Goal: Task Accomplishment & Management: Use online tool/utility

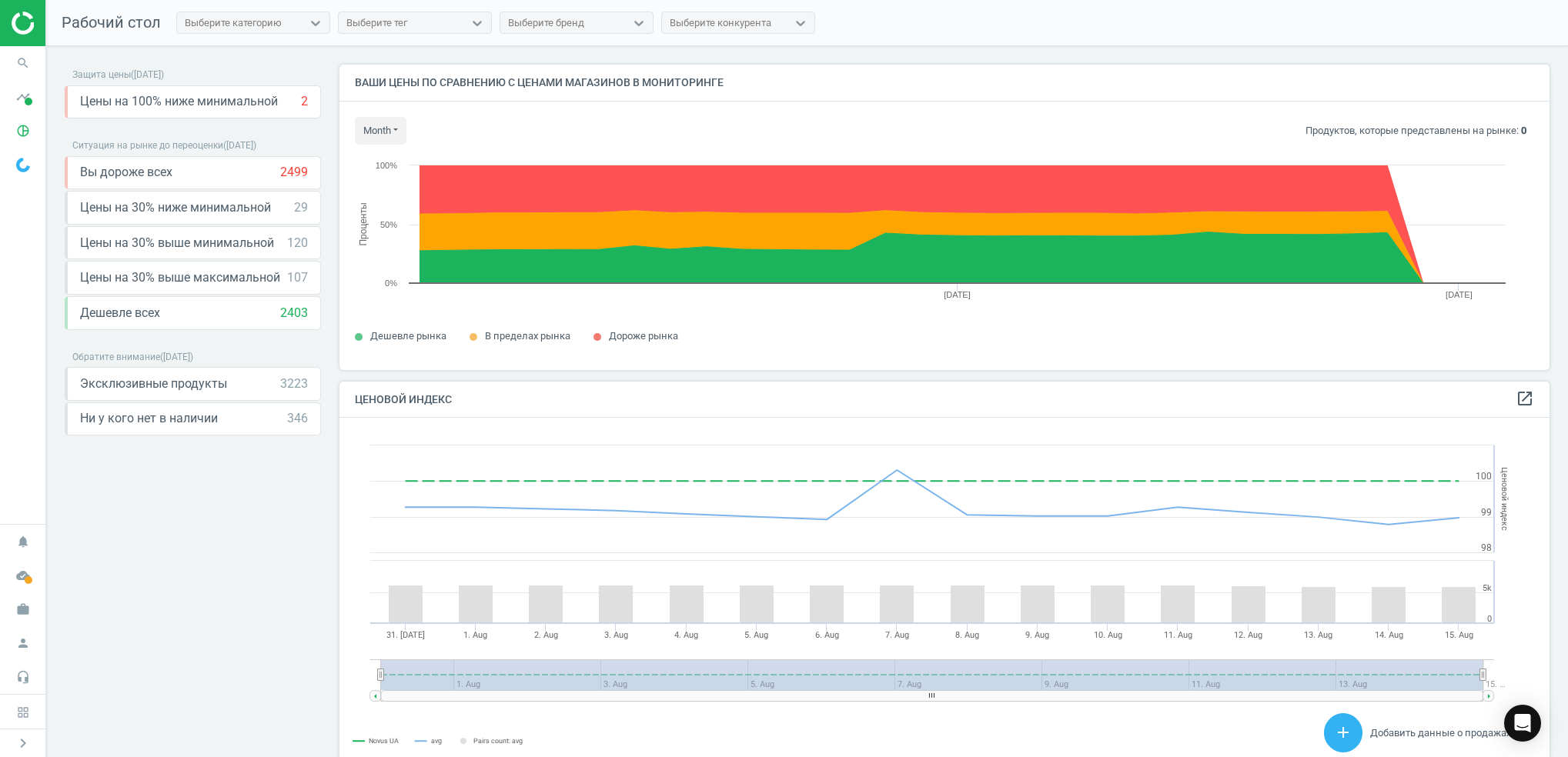
click at [14, 66] on icon "search" at bounding box center [23, 63] width 30 height 30
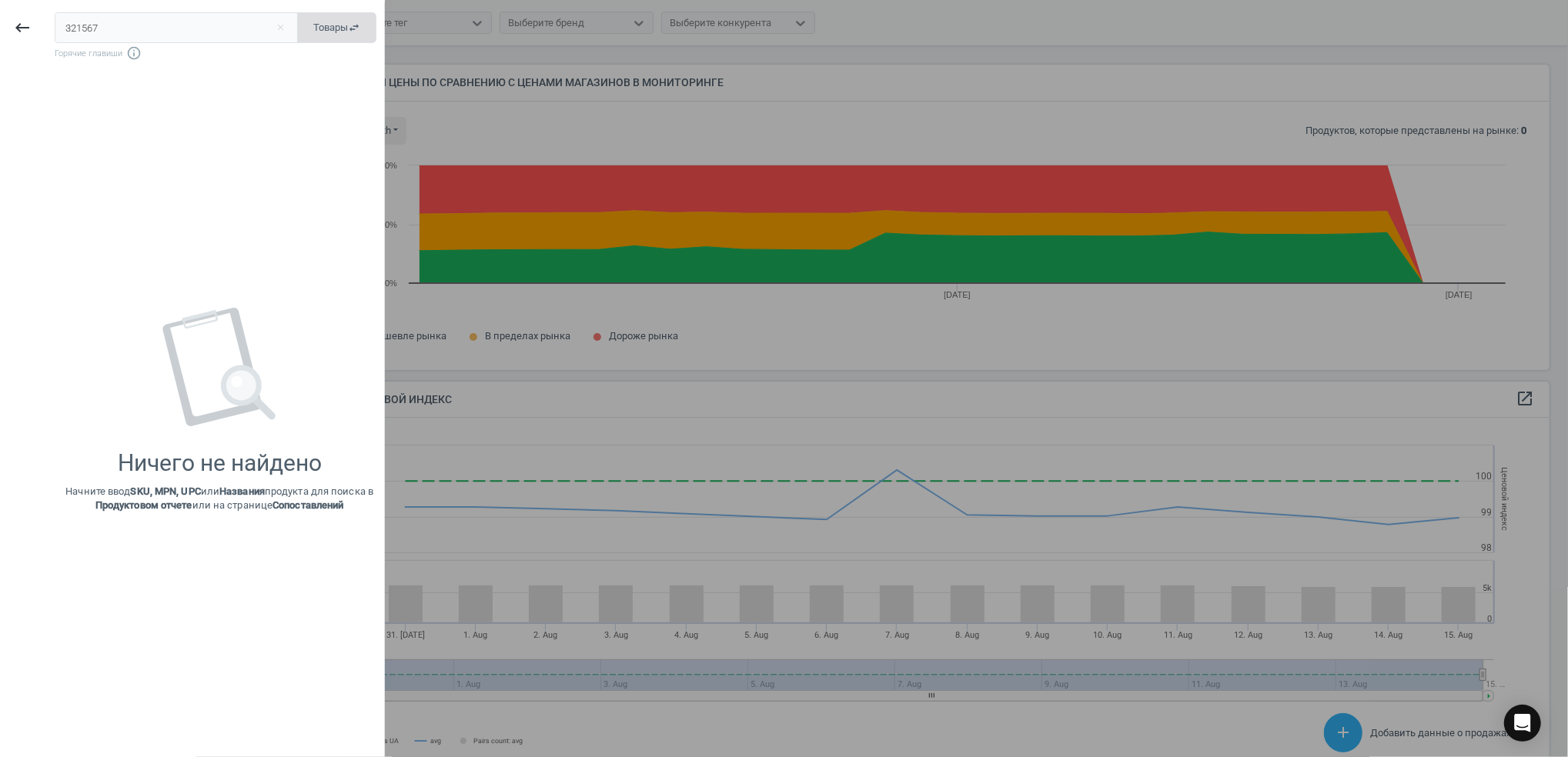
type input "321567"
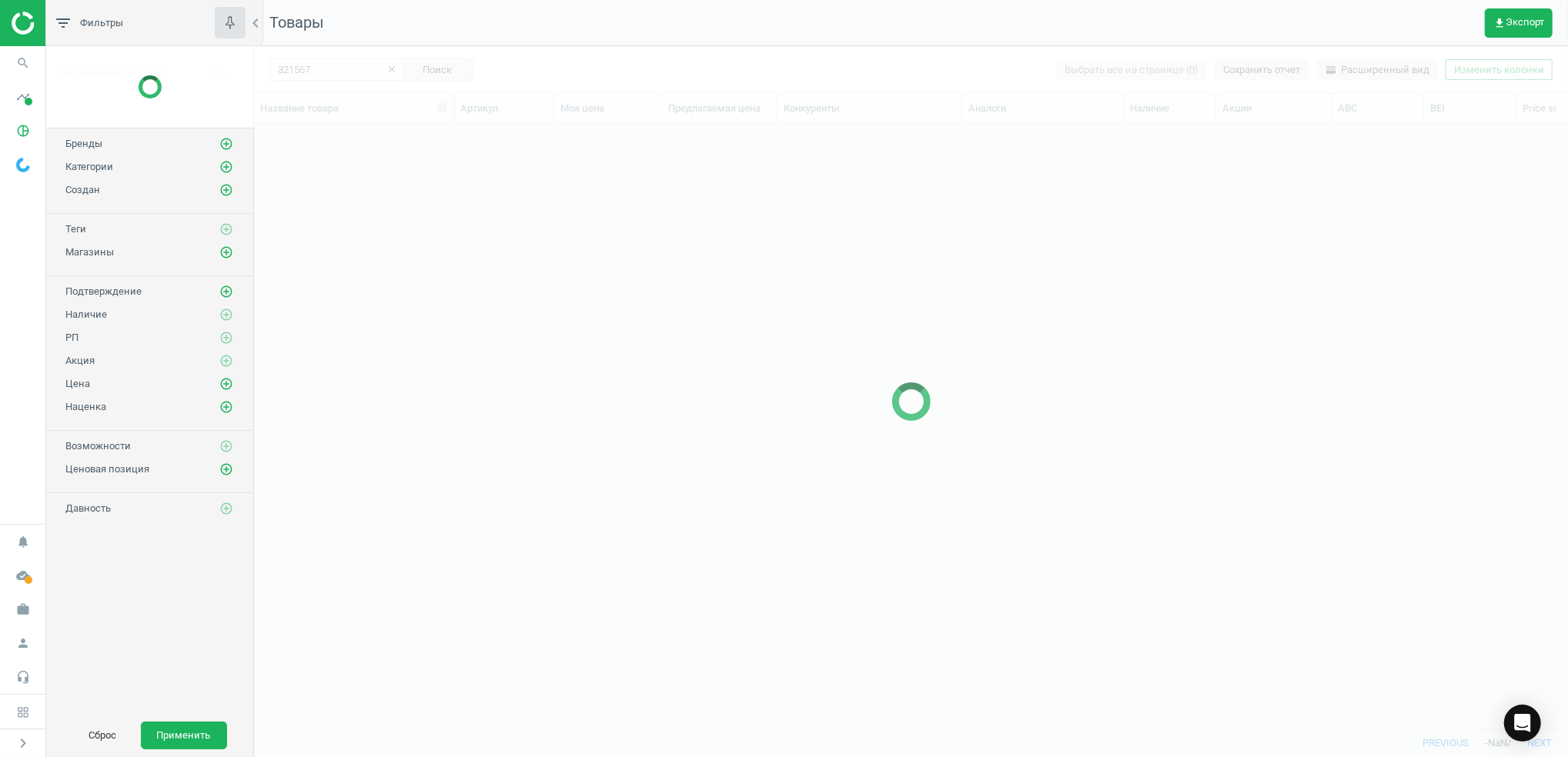
scroll to position [574, 1297]
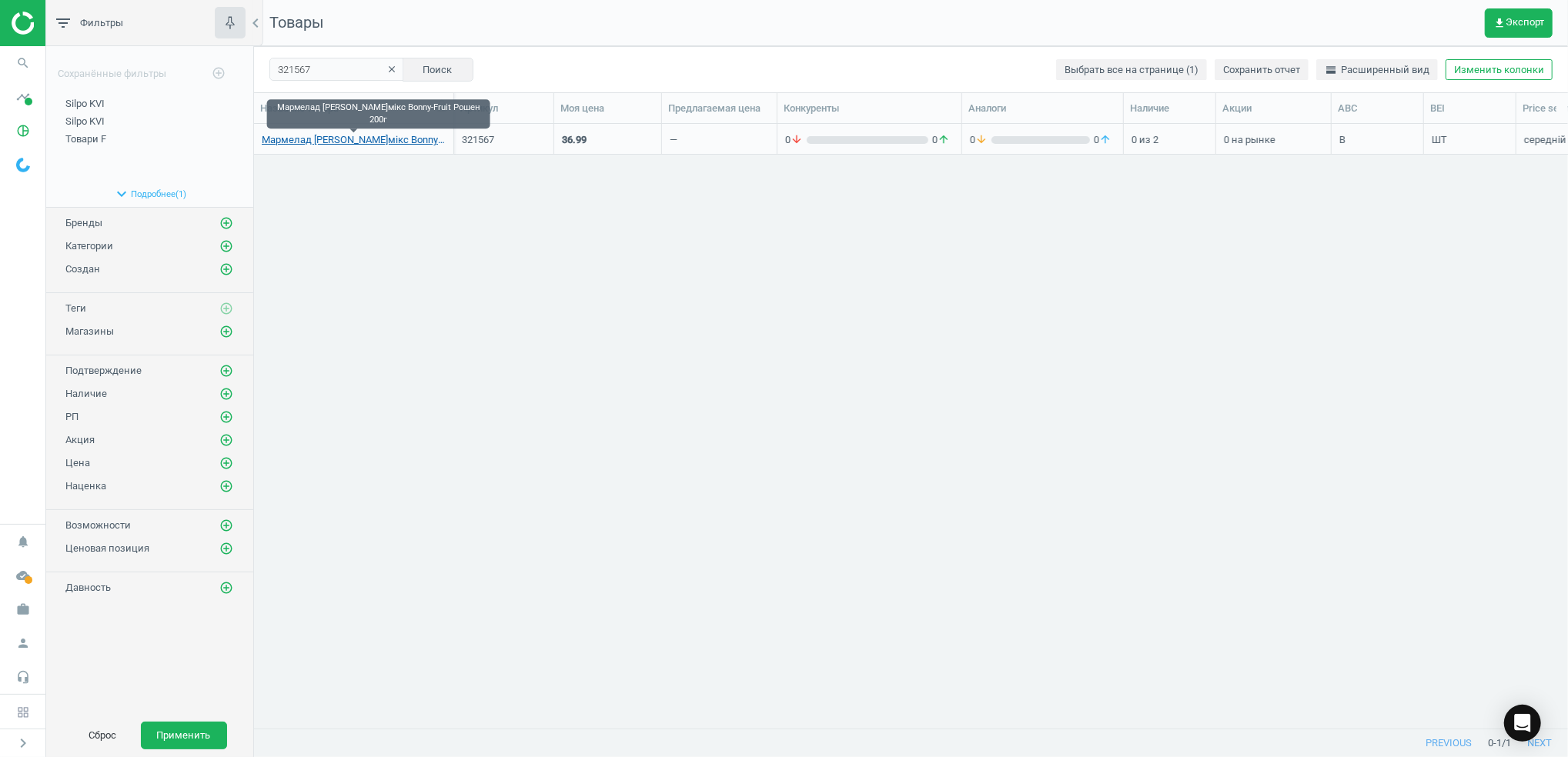
click at [392, 142] on link "Мармелад [PERSON_NAME]мікс Bonny-Fruit Рошен 200г" at bounding box center [353, 140] width 184 height 14
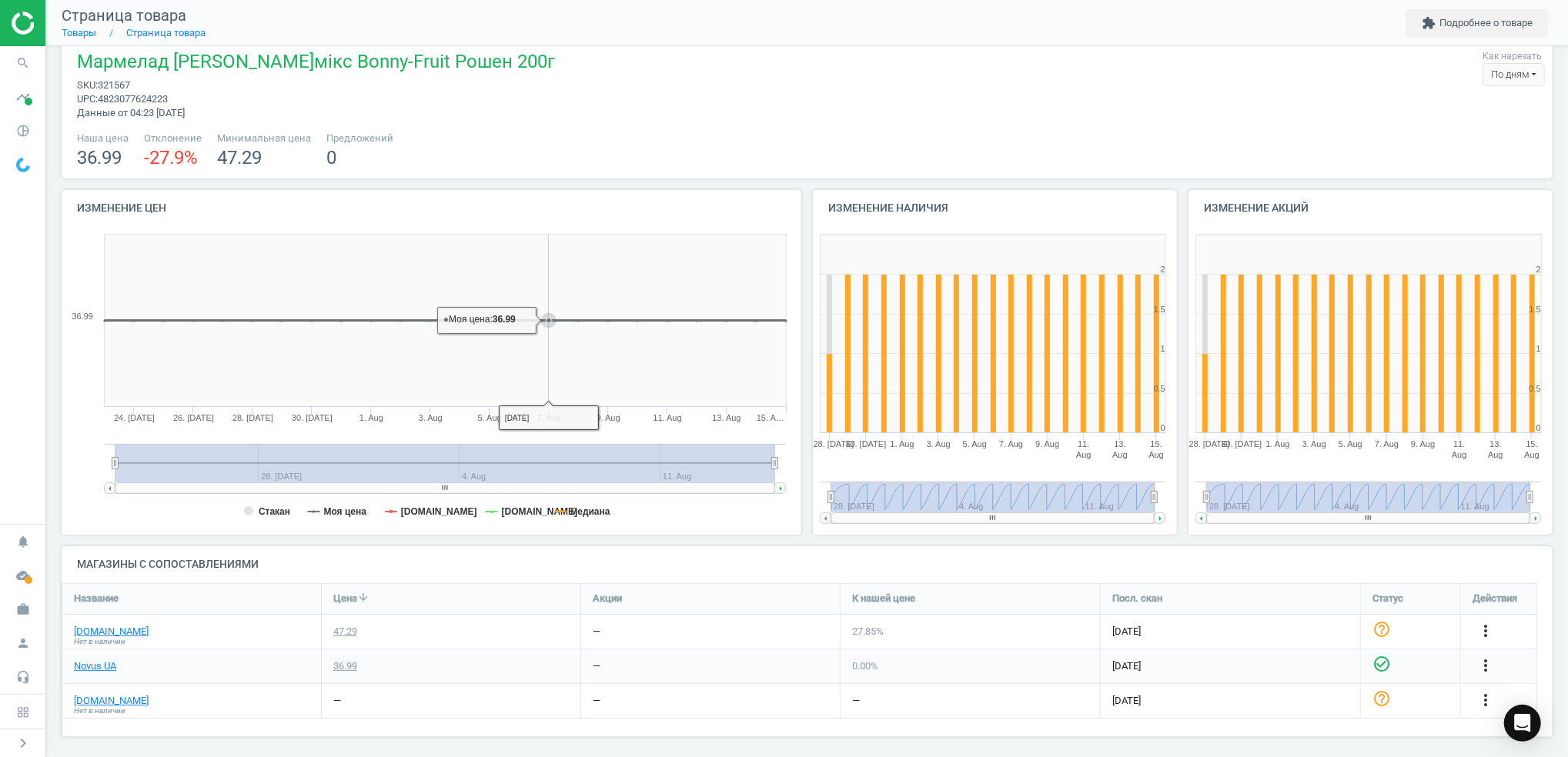
scroll to position [26, 0]
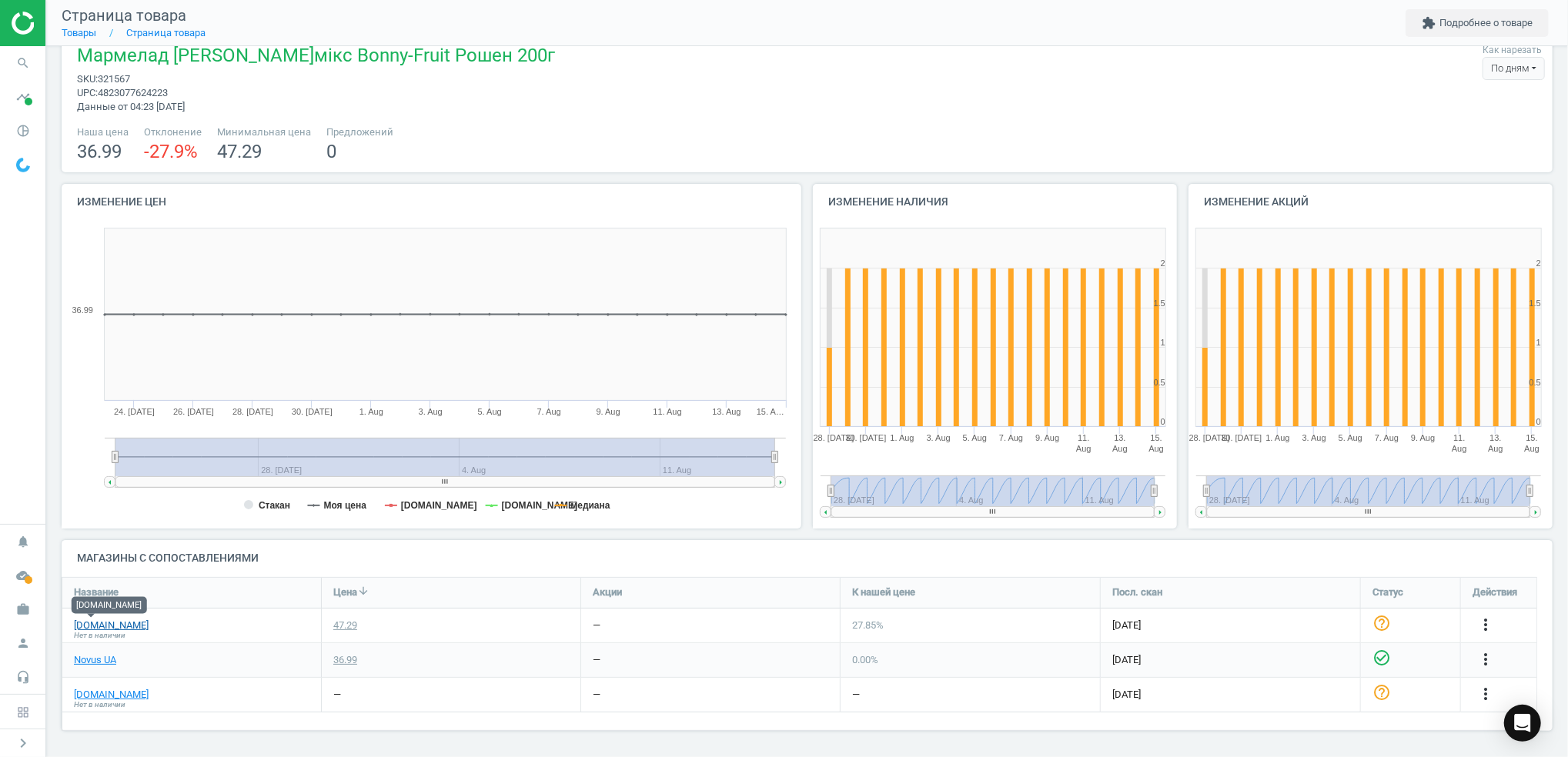
click at [90, 625] on link "[DOMAIN_NAME]" at bounding box center [111, 625] width 75 height 14
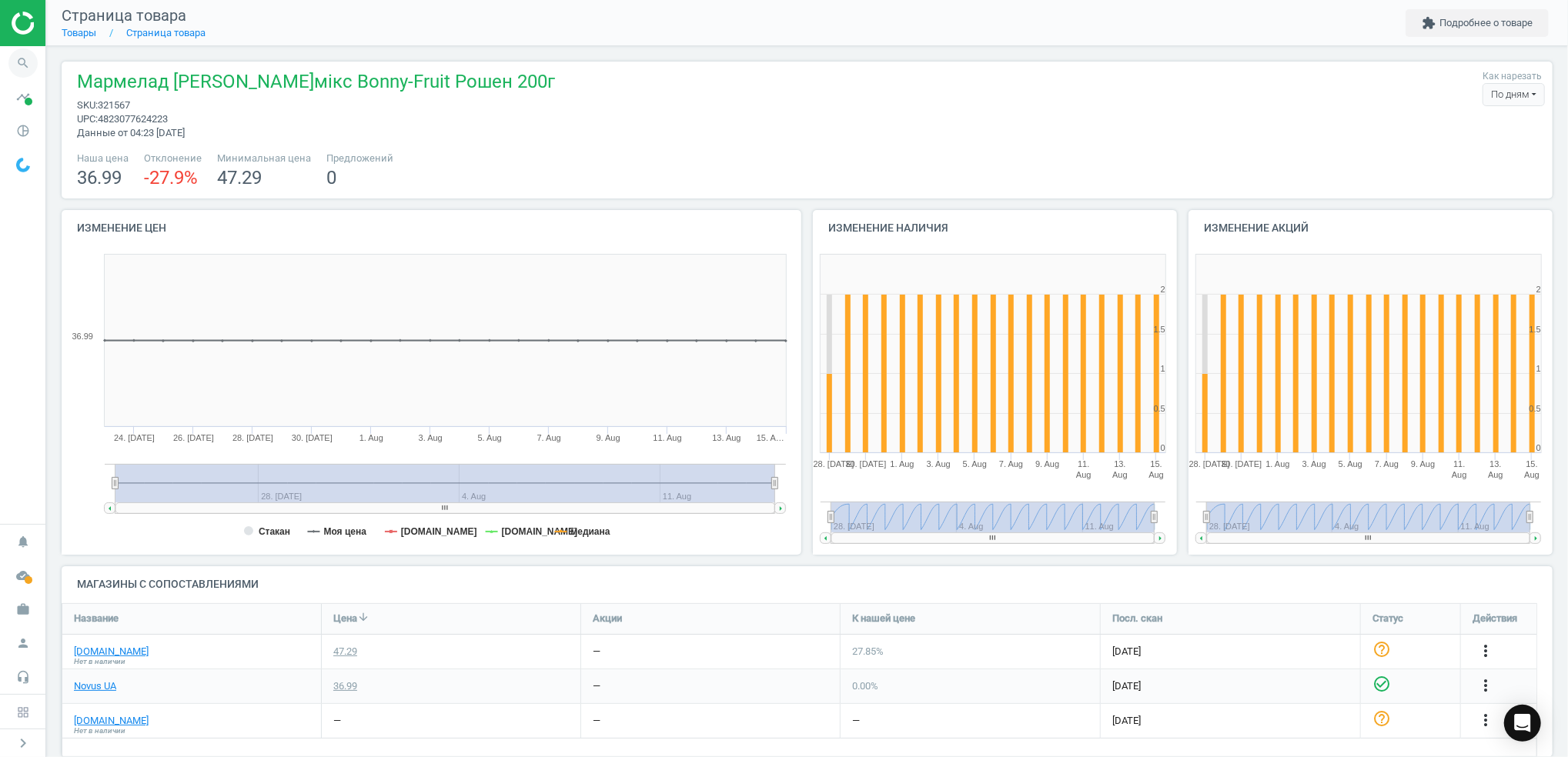
click at [21, 62] on icon "search" at bounding box center [23, 63] width 30 height 30
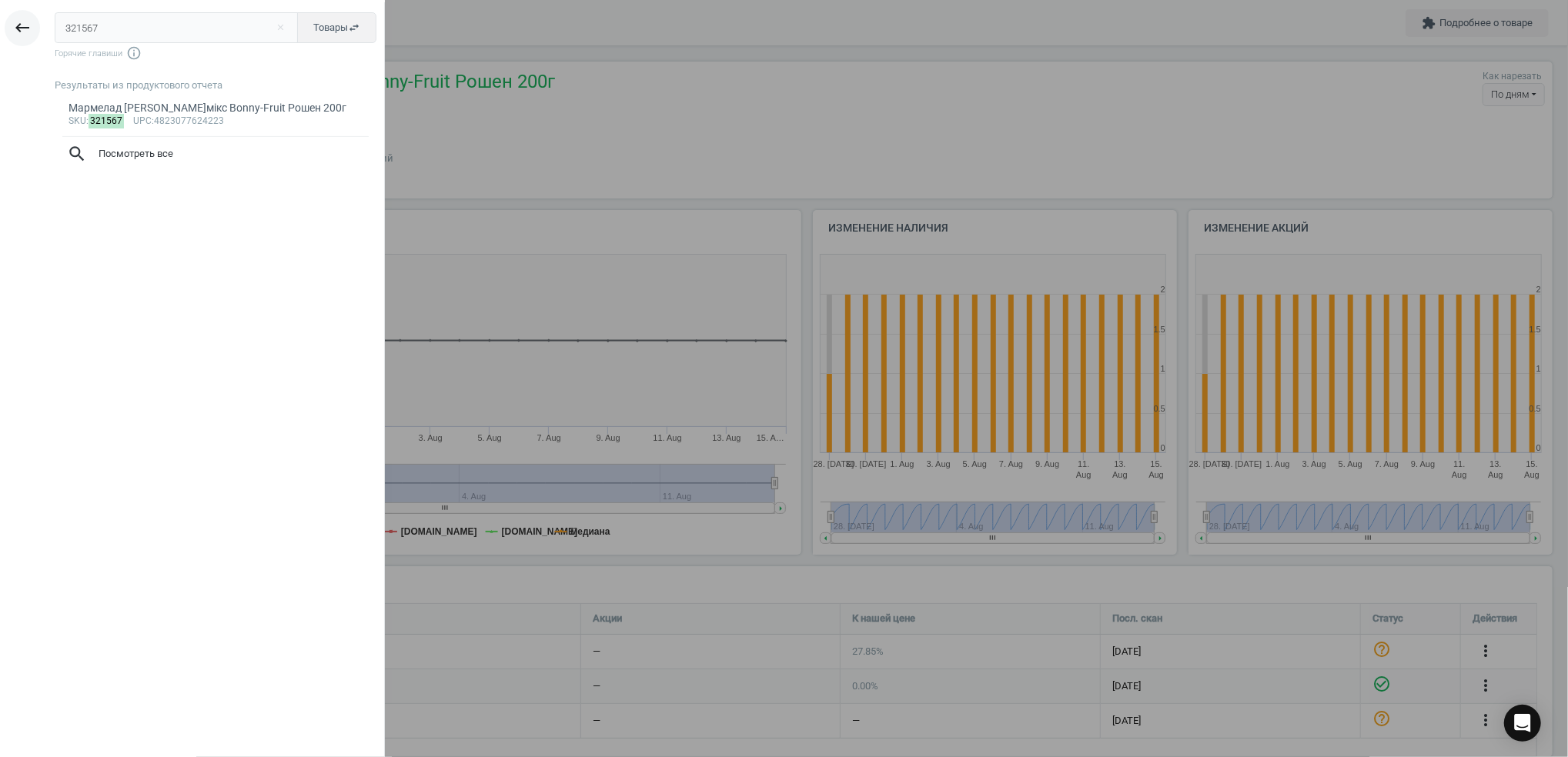
drag, startPoint x: 170, startPoint y: 29, endPoint x: 15, endPoint y: 23, distance: 155.1
click at [0, 27] on html "Group 2 Created with Sketch. ic/cloud_download/grey600 Created with Sketch. gra…" at bounding box center [784, 378] width 1568 height 757
type input "388737"
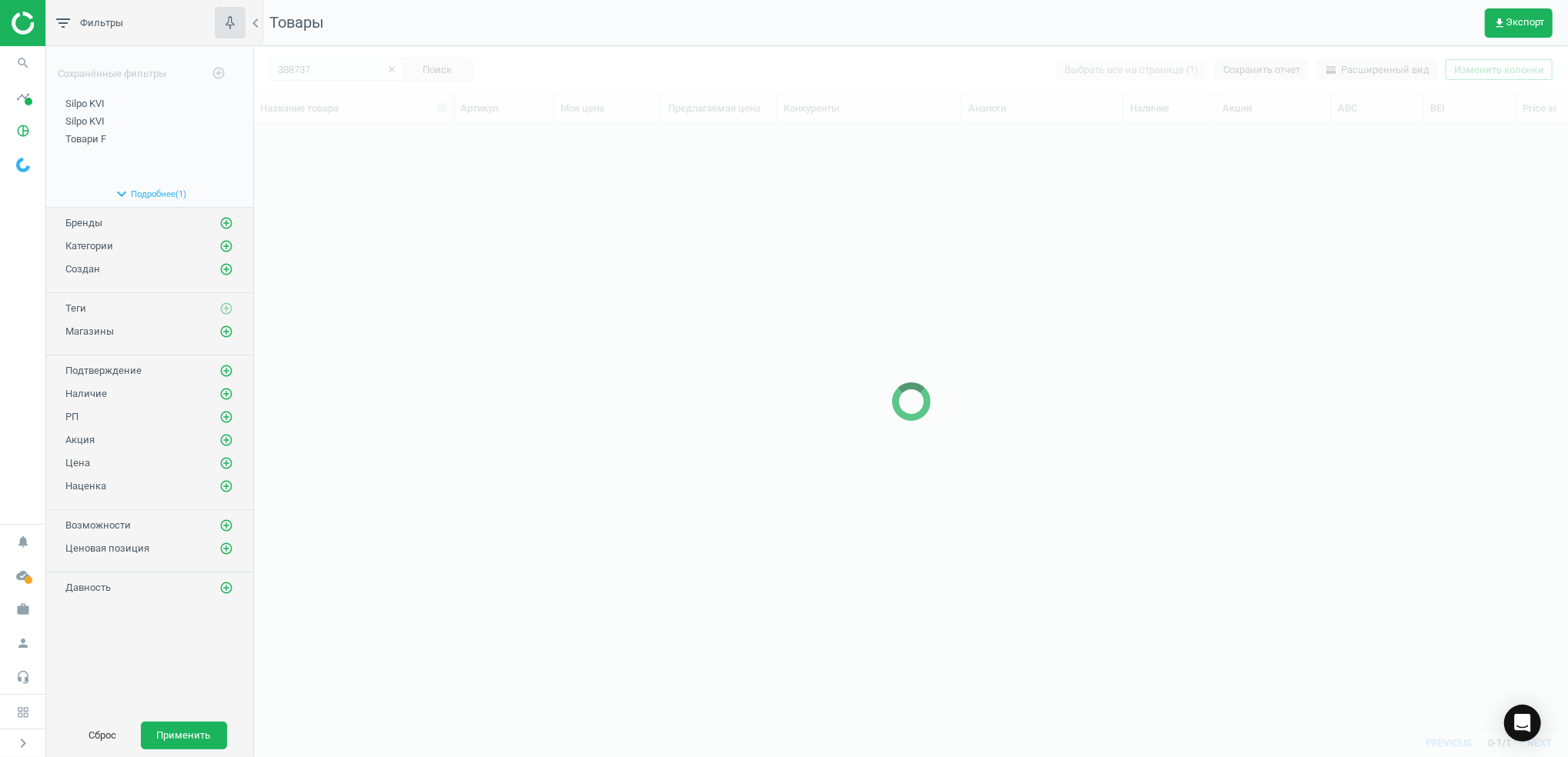
scroll to position [574, 1297]
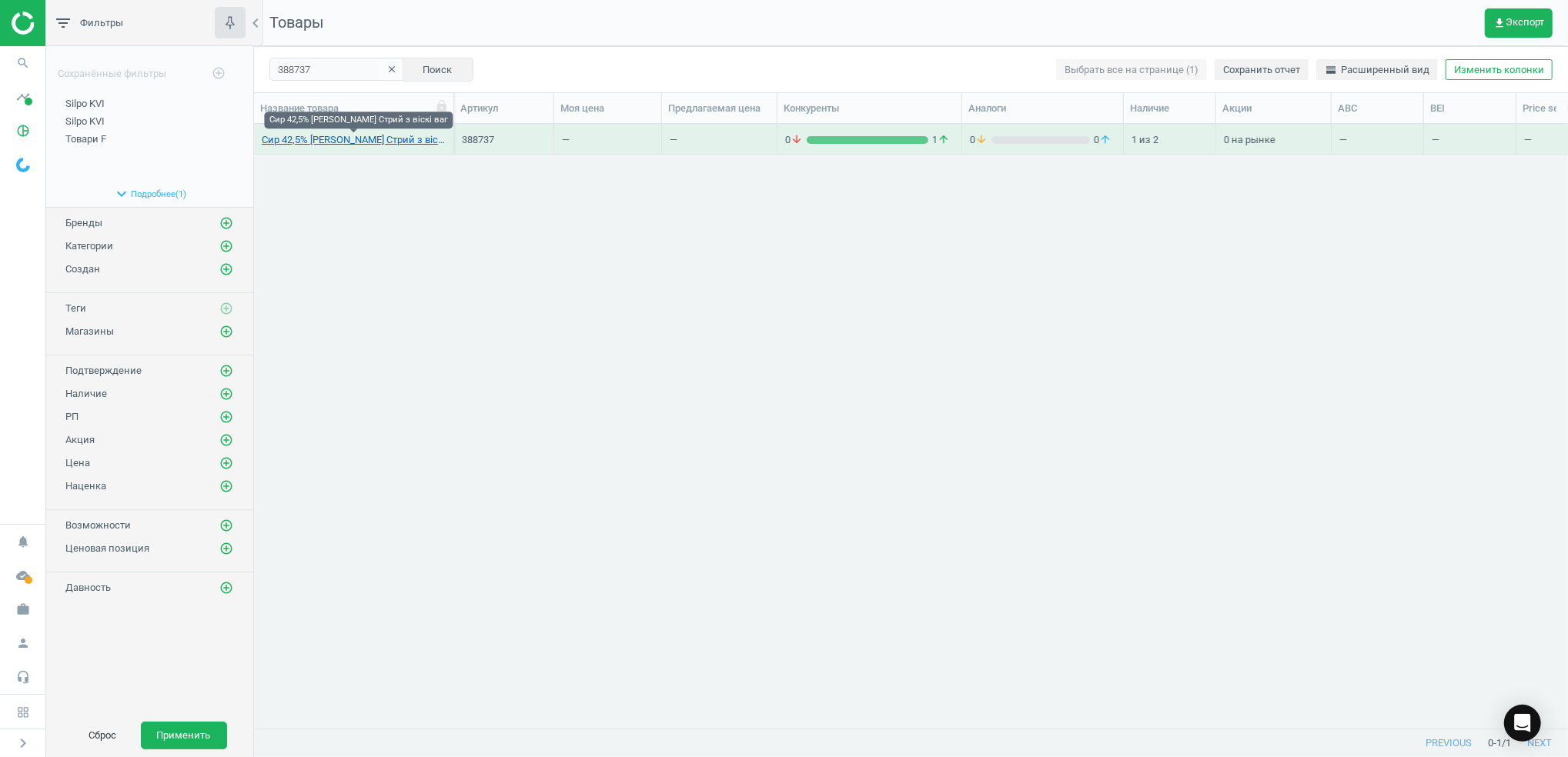
click at [337, 142] on link "Сир 42,5% Мукко Старий Стрий з віскі ваг" at bounding box center [353, 140] width 184 height 14
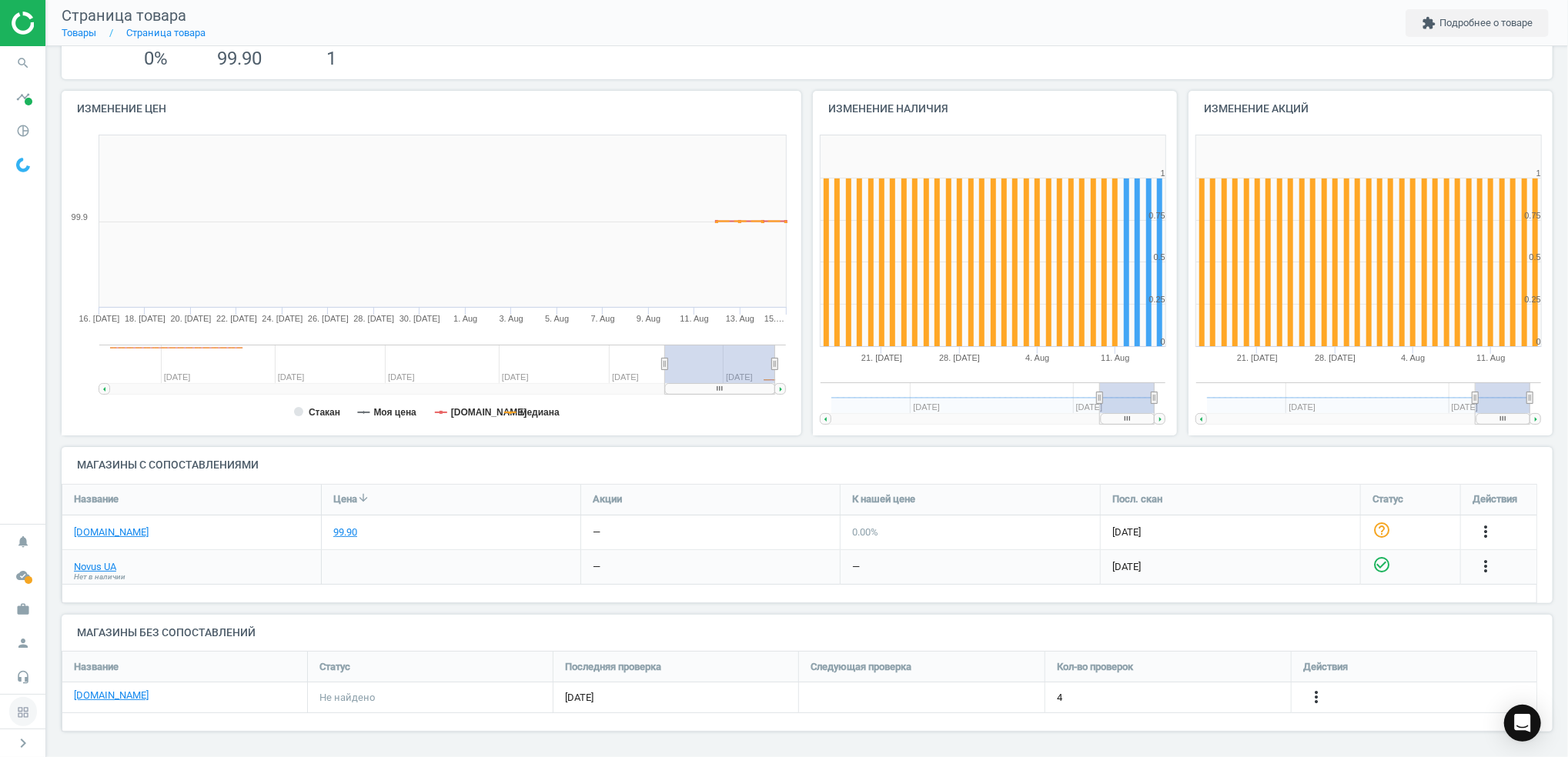
scroll to position [120, 0]
click at [90, 571] on span "Нет в наличии" at bounding box center [100, 576] width 52 height 11
click at [89, 567] on link "Novus UA" at bounding box center [95, 566] width 42 height 14
click at [1482, 528] on icon "more_vert" at bounding box center [1485, 531] width 18 height 18
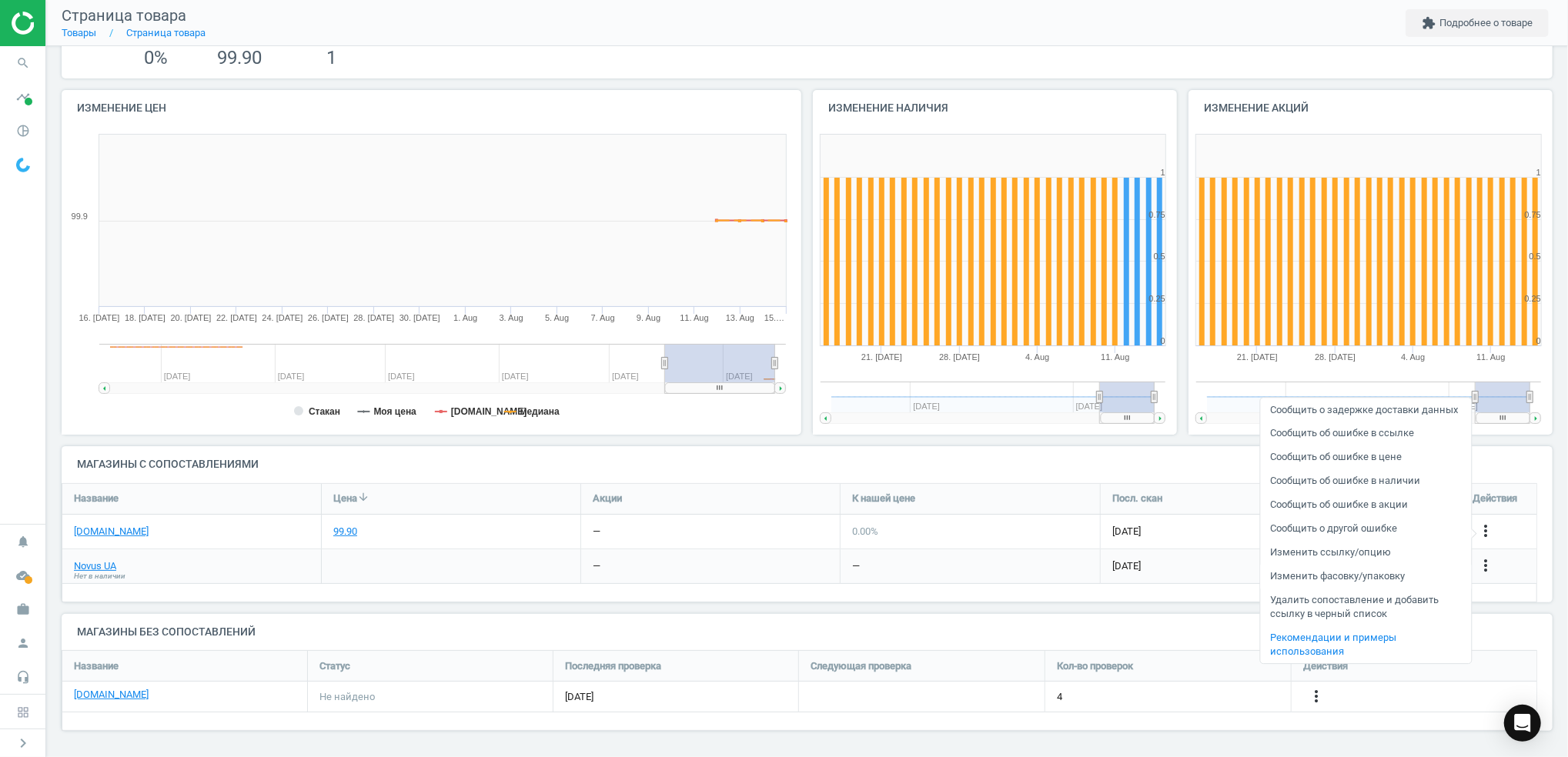
click at [1337, 574] on link "Изменить фасовку/упаковку" at bounding box center [1366, 576] width 211 height 24
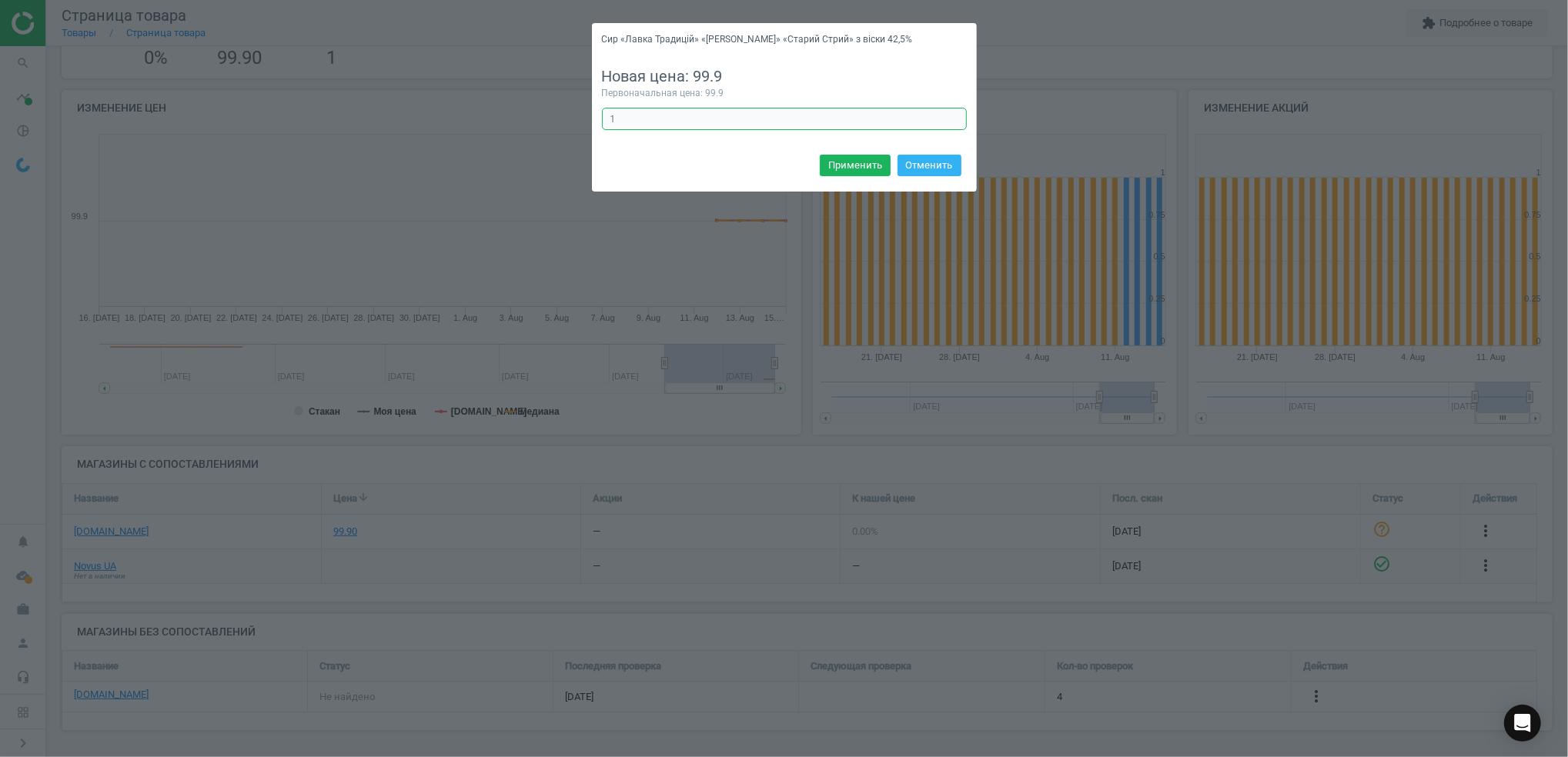
click at [635, 114] on input "1" at bounding box center [784, 119] width 365 height 23
type input "10"
click at [862, 172] on button "Применить" at bounding box center [855, 165] width 71 height 21
